Goal: Information Seeking & Learning: Learn about a topic

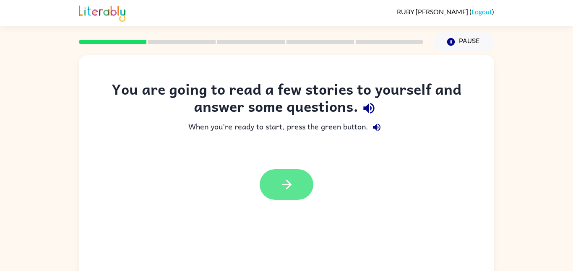
click at [291, 179] on icon "button" at bounding box center [286, 184] width 15 height 15
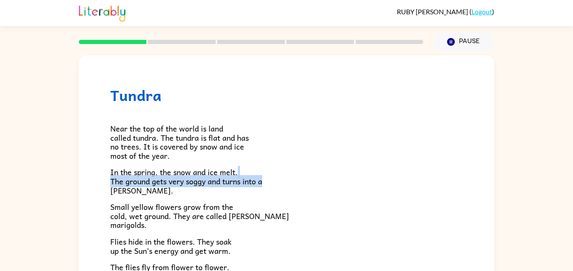
drag, startPoint x: 316, startPoint y: 179, endPoint x: 315, endPoint y: 153, distance: 26.8
click at [315, 153] on div "Near the top of the world is land called tundra. The tundra is flat and has no …" at bounding box center [286, 244] width 352 height 281
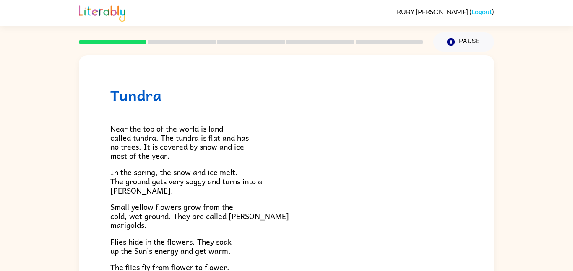
click at [359, 130] on p "Near the top of the world is land called tundra. The tundra is flat and has no …" at bounding box center [286, 142] width 352 height 36
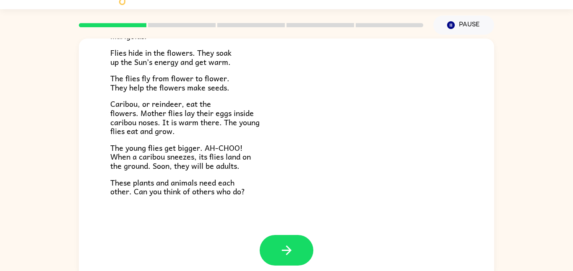
scroll to position [23, 0]
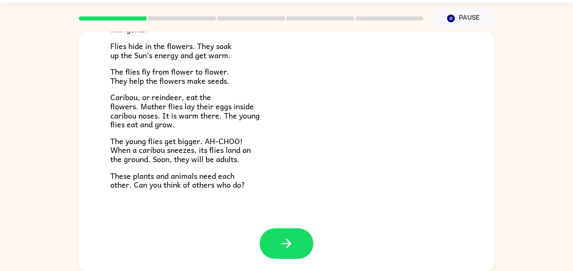
click at [281, 226] on div "Tundra Near the top of the world is land called tundra. The tundra is flat and …" at bounding box center [286, 44] width 415 height 369
click at [279, 229] on button "button" at bounding box center [287, 244] width 54 height 31
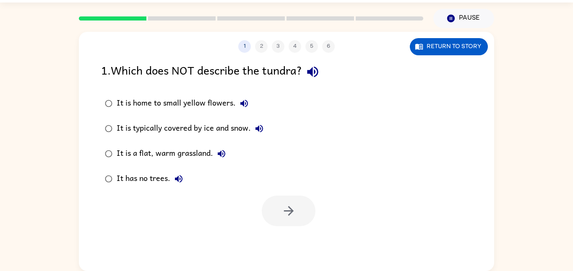
scroll to position [0, 0]
click at [312, 76] on icon "button" at bounding box center [312, 72] width 15 height 15
click at [314, 79] on icon "button" at bounding box center [312, 72] width 15 height 15
click at [314, 74] on icon "button" at bounding box center [312, 72] width 11 height 11
click at [244, 103] on icon "button" at bounding box center [244, 104] width 10 height 10
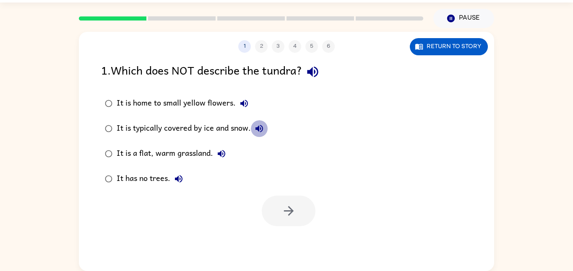
click at [260, 130] on icon "button" at bounding box center [259, 129] width 8 height 8
click at [221, 156] on icon "button" at bounding box center [221, 154] width 10 height 10
click at [177, 182] on icon "button" at bounding box center [179, 179] width 10 height 10
click at [313, 70] on icon "button" at bounding box center [312, 72] width 11 height 11
click at [127, 152] on div "It is a flat, warm grassland." at bounding box center [173, 154] width 113 height 17
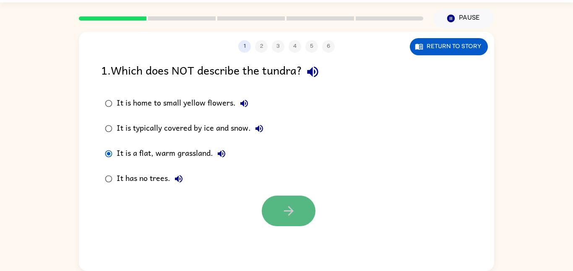
click at [286, 206] on icon "button" at bounding box center [288, 211] width 15 height 15
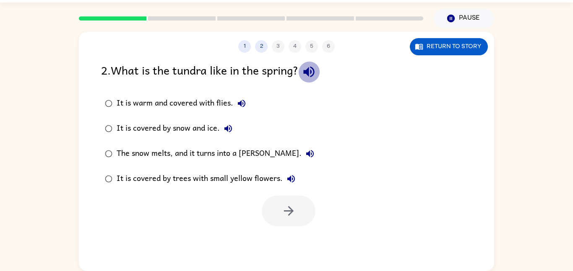
click at [308, 72] on icon "button" at bounding box center [308, 72] width 11 height 11
click at [245, 104] on icon "button" at bounding box center [242, 104] width 10 height 10
click at [230, 133] on icon "button" at bounding box center [228, 129] width 10 height 10
click at [306, 153] on icon "button" at bounding box center [310, 154] width 8 height 8
click at [291, 180] on icon "button" at bounding box center [291, 179] width 10 height 10
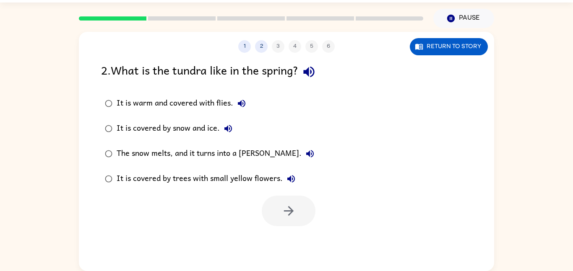
click at [228, 154] on div "The snow melts, and it turns into a [PERSON_NAME]." at bounding box center [218, 154] width 202 height 17
click at [283, 204] on icon "button" at bounding box center [288, 211] width 15 height 15
